Goal: Task Accomplishment & Management: Manage account settings

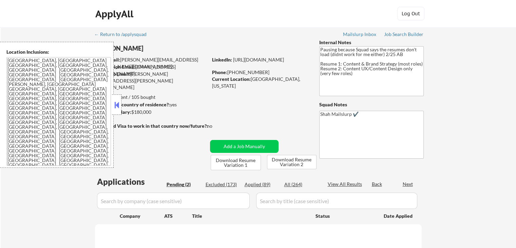
select select ""pending""
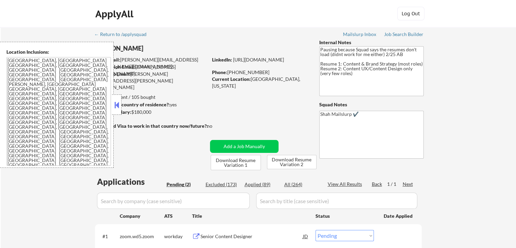
click at [115, 105] on button at bounding box center [116, 105] width 7 height 10
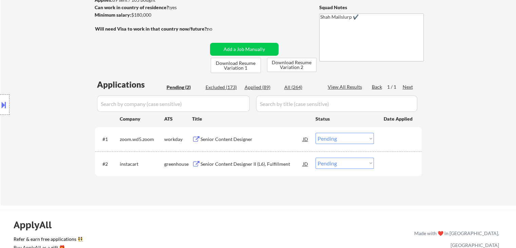
scroll to position [102, 0]
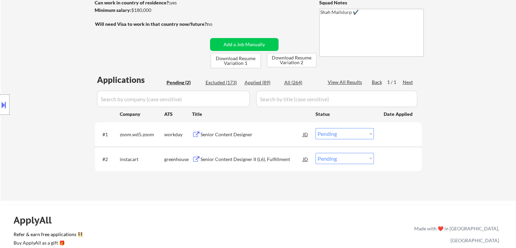
click at [221, 132] on div "Senior Content Designer" at bounding box center [252, 134] width 103 height 7
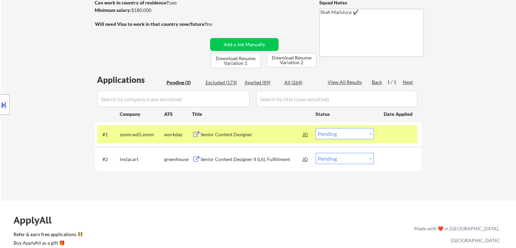
click at [224, 160] on div "Senior Content Designer II (L6), Fulfillment" at bounding box center [252, 159] width 103 height 7
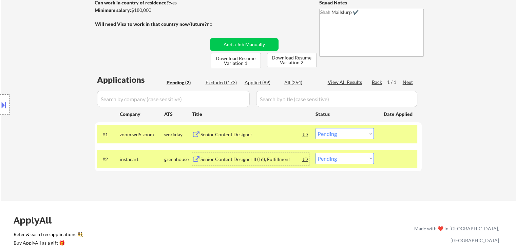
scroll to position [136, 0]
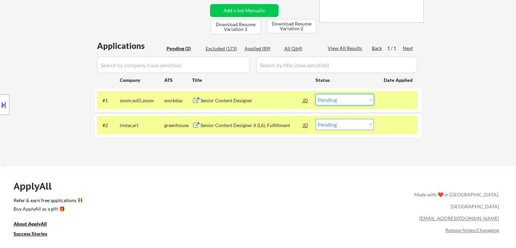
click at [331, 99] on select "Choose an option... Pending Applied Excluded (Questions) Excluded (Expired) Exc…" at bounding box center [345, 99] width 58 height 11
click at [316, 94] on select "Choose an option... Pending Applied Excluded (Questions) Excluded (Expired) Exc…" at bounding box center [345, 99] width 58 height 11
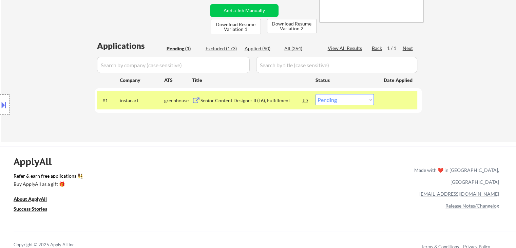
click at [330, 98] on select "Choose an option... Pending Applied Excluded (Questions) Excluded (Expired) Exc…" at bounding box center [345, 99] width 58 height 11
select select ""applied""
click at [316, 94] on select "Choose an option... Pending Applied Excluded (Questions) Excluded (Expired) Exc…" at bounding box center [345, 99] width 58 height 11
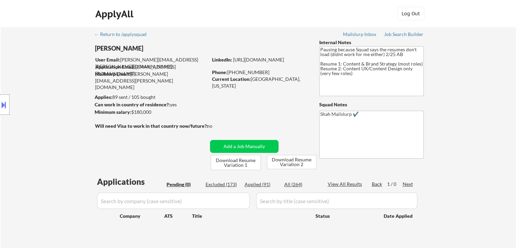
scroll to position [0, 0]
click at [48, 125] on div "Location Inclusions: [GEOGRAPHIC_DATA], [GEOGRAPHIC_DATA] [GEOGRAPHIC_DATA], [G…" at bounding box center [61, 105] width 122 height 126
